Goal: Task Accomplishment & Management: Manage account settings

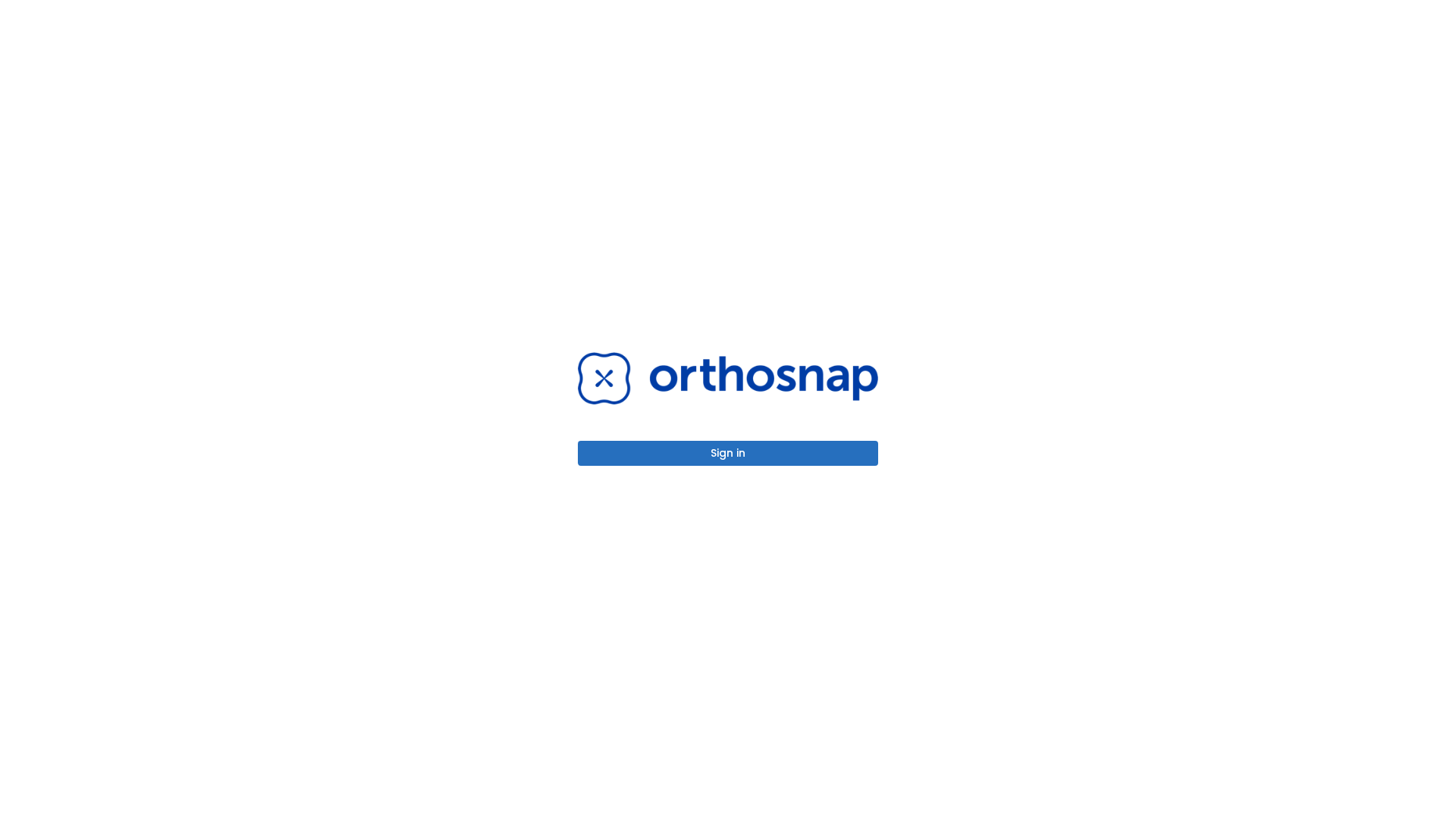
click at [728, 453] on button "Sign in" at bounding box center [727, 453] width 300 height 25
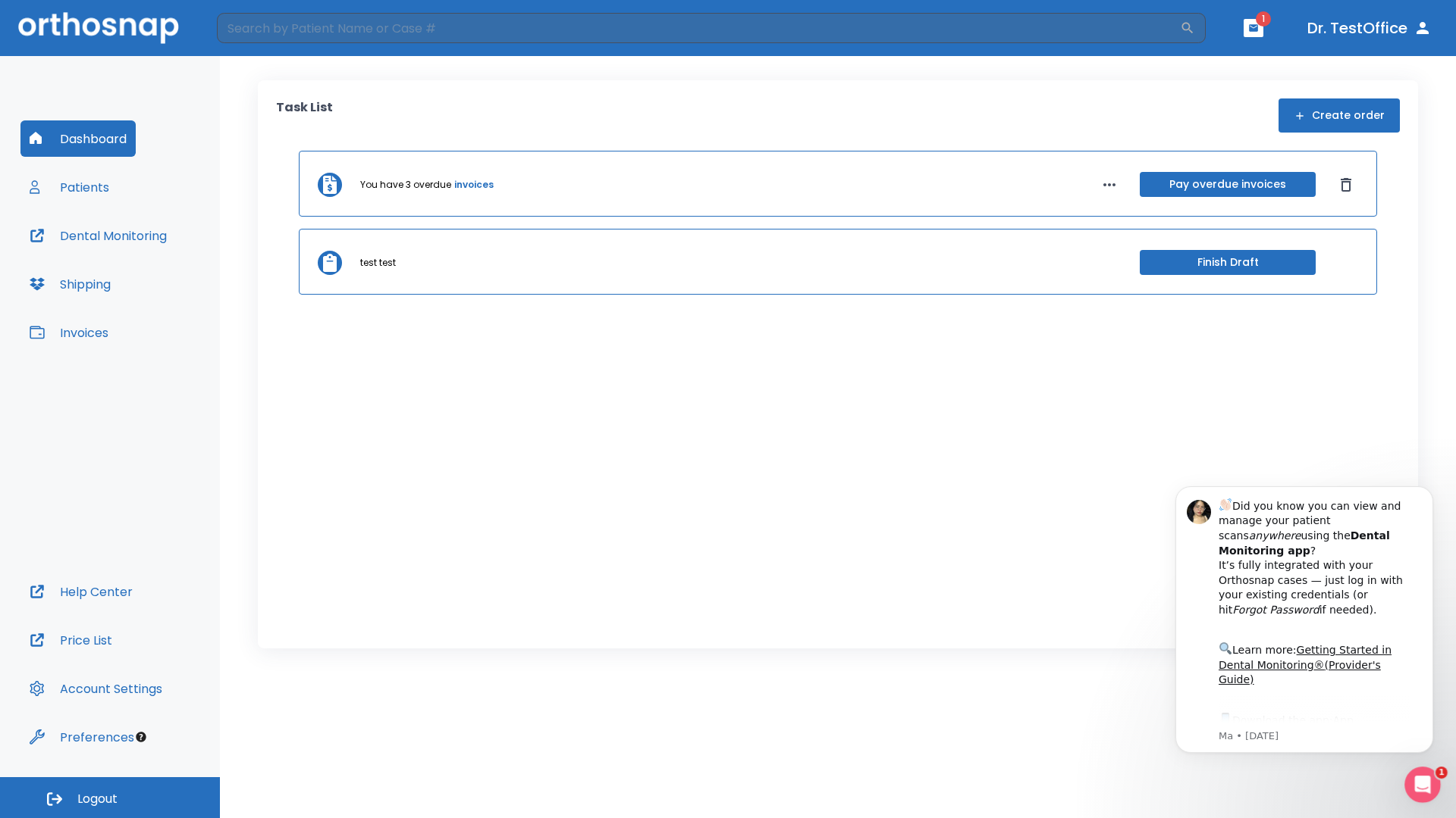
click at [110, 798] on span "Logout" at bounding box center [98, 799] width 41 height 17
